Goal: Communication & Community: Connect with others

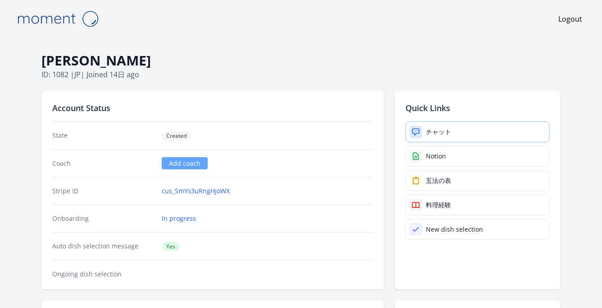
click at [435, 130] on div "チャット" at bounding box center [438, 131] width 25 height 9
click at [193, 189] on link "cus_SmYs3uRngHjoWX" at bounding box center [196, 190] width 68 height 9
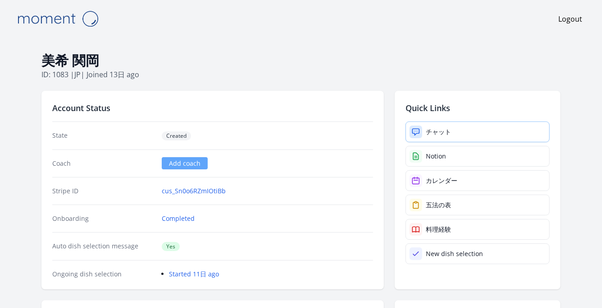
click at [424, 133] on div "チャット" at bounding box center [438, 131] width 25 height 9
click at [203, 191] on link "cus_Sn0o6RZmIOtiBb" at bounding box center [194, 190] width 64 height 9
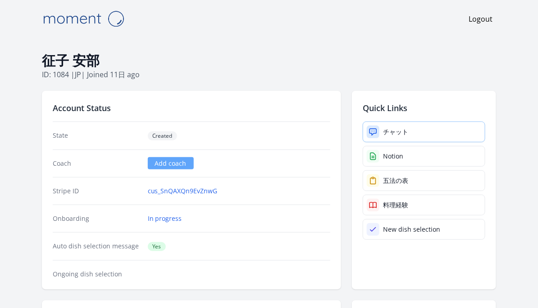
click at [399, 131] on div "チャット" at bounding box center [395, 131] width 25 height 9
click at [184, 188] on link "cus_SnQAXQn9EvZnwG" at bounding box center [183, 190] width 70 height 9
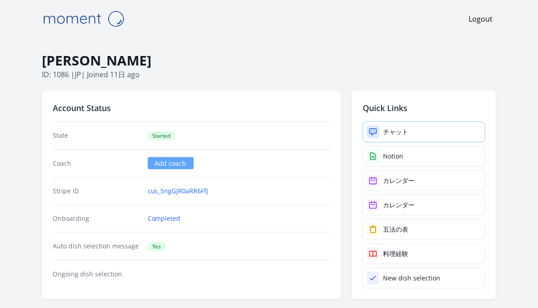
click at [379, 129] on div at bounding box center [373, 131] width 13 height 13
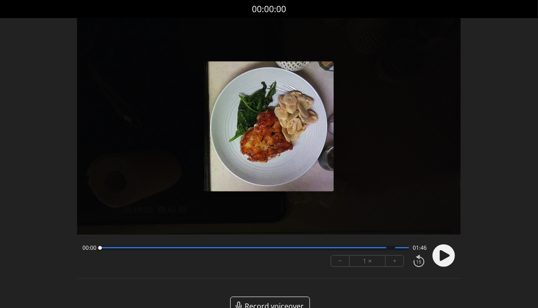
click at [444, 253] on icon at bounding box center [445, 254] width 10 height 11
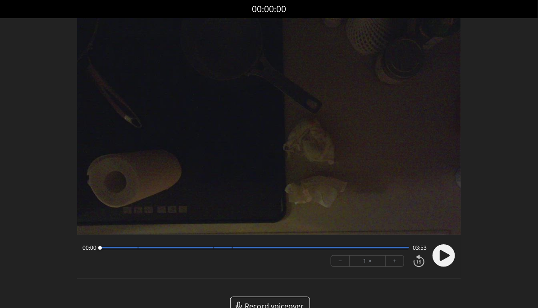
click at [452, 257] on circle at bounding box center [444, 255] width 23 height 23
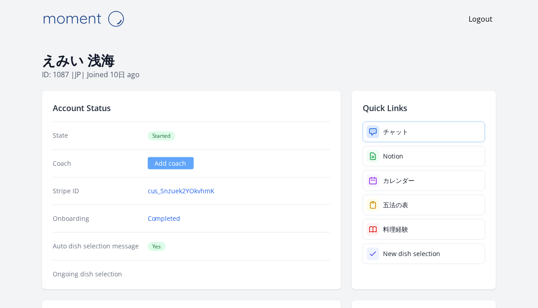
click at [393, 129] on div "チャット" at bounding box center [395, 131] width 25 height 9
click at [391, 134] on div "チャット" at bounding box center [395, 131] width 25 height 9
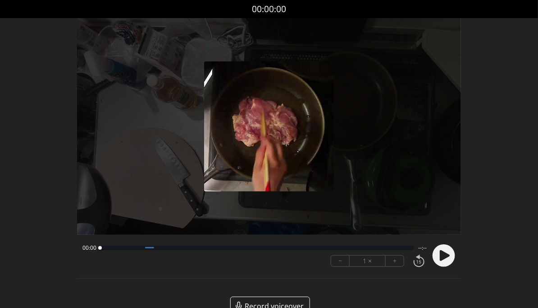
click at [442, 257] on icon at bounding box center [445, 254] width 10 height 11
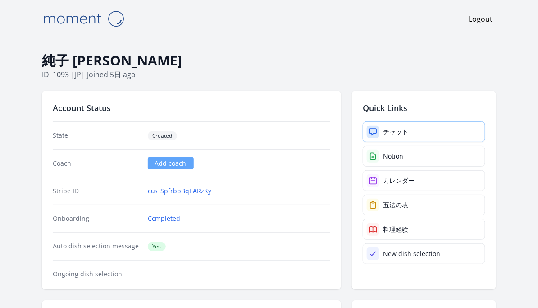
click at [411, 127] on link "チャット" at bounding box center [424, 131] width 123 height 21
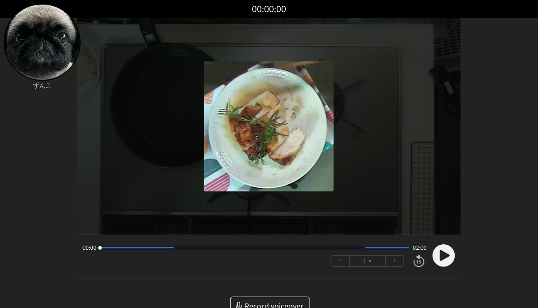
click at [442, 257] on icon at bounding box center [445, 254] width 10 height 11
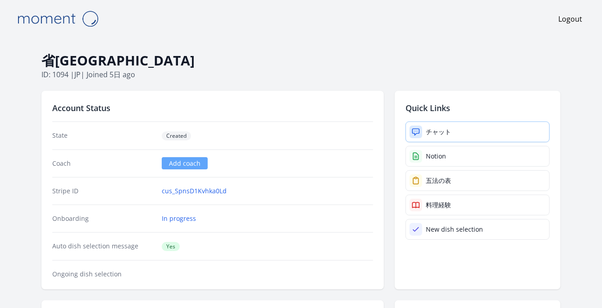
click at [442, 133] on div "チャット" at bounding box center [438, 131] width 25 height 9
click at [208, 192] on link "cus_SpnsD1Kvhka0Ld" at bounding box center [194, 190] width 65 height 9
click at [448, 130] on div "チャット" at bounding box center [438, 131] width 25 height 9
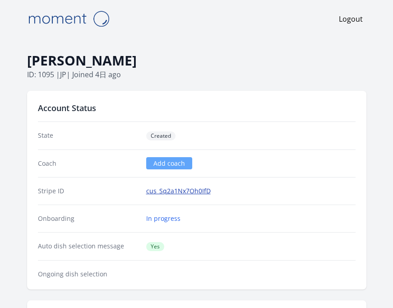
click at [165, 193] on link "cus_Sq2a1Nx7Oh0IfD" at bounding box center [178, 190] width 64 height 9
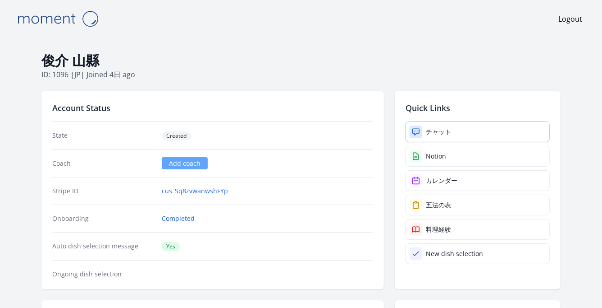
click at [432, 135] on div "チャット" at bounding box center [438, 131] width 25 height 9
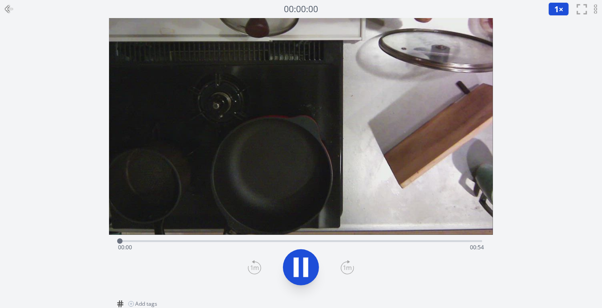
click at [167, 240] on div "Time elapsed: 00:00 Time remaining: 00:54" at bounding box center [301, 247] width 367 height 14
click at [212, 240] on div "Time elapsed: 00:09 Time remaining: 00:45" at bounding box center [301, 247] width 367 height 14
click at [267, 240] on div "Time elapsed: 00:14 Time remaining: 00:40" at bounding box center [301, 247] width 367 height 14
click at [341, 242] on div "Time elapsed: 00:23 Time remaining: 00:31" at bounding box center [301, 247] width 367 height 14
click at [404, 241] on div "Time elapsed: 00:33 Time remaining: 00:21" at bounding box center [301, 247] width 367 height 14
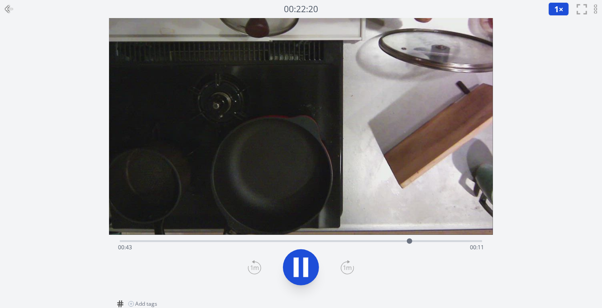
click at [450, 240] on div "Time elapsed: 00:43 Time remaining: 00:11" at bounding box center [301, 247] width 367 height 14
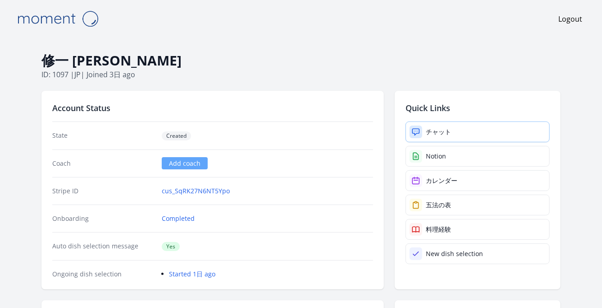
click at [445, 129] on div "チャット" at bounding box center [438, 131] width 25 height 9
click at [457, 129] on link "チャット" at bounding box center [478, 131] width 144 height 21
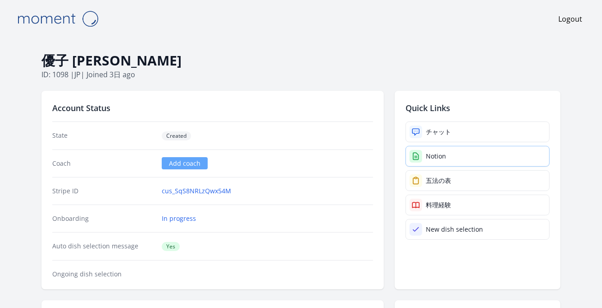
click at [438, 157] on div "Notion" at bounding box center [436, 156] width 20 height 9
click at [192, 192] on link "cus_SmYs3uRngHjoWX" at bounding box center [196, 190] width 68 height 9
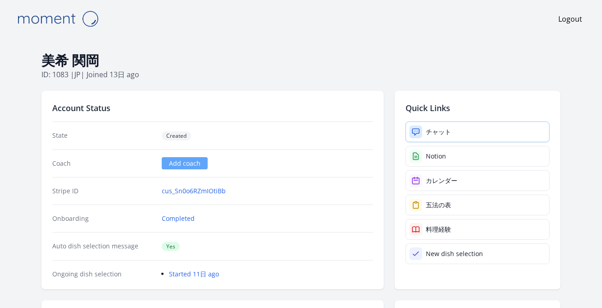
click at [447, 126] on link "チャット" at bounding box center [478, 131] width 144 height 21
click at [194, 193] on link "cus_Sn0o6RZmIOtiBb" at bounding box center [194, 190] width 64 height 9
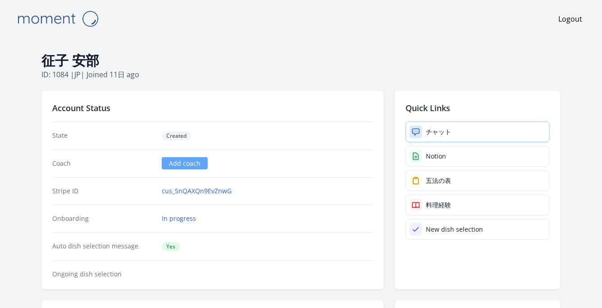
click at [436, 129] on div "チャット" at bounding box center [438, 131] width 25 height 9
click at [190, 191] on link "cus_SnQAXQn9EvZnwG" at bounding box center [197, 190] width 70 height 9
click at [440, 125] on link "チャット" at bounding box center [478, 131] width 144 height 21
click at [183, 189] on link "cus_Sq2a1Nx7Oh0IfD" at bounding box center [194, 190] width 64 height 9
click at [446, 130] on div "チャット" at bounding box center [438, 131] width 25 height 9
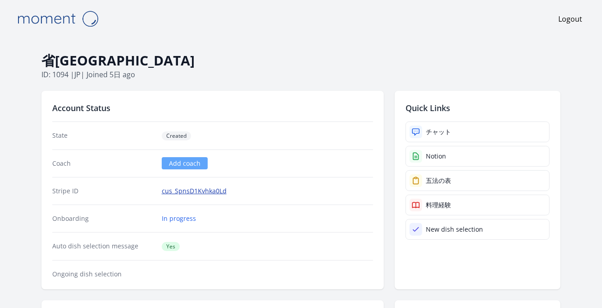
click at [184, 189] on link "cus_SpnsD1Kvhka0Ld" at bounding box center [194, 190] width 65 height 9
